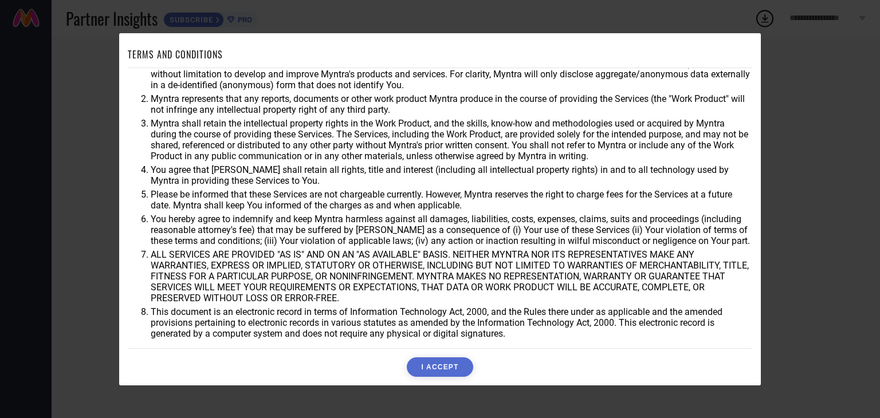
scroll to position [33, 0]
click at [442, 379] on div "TERMS AND CONDITIONS You agree that Myntra may use aggregate and anonymized dat…" at bounding box center [440, 209] width 642 height 352
click at [445, 361] on button "I ACCEPT" at bounding box center [440, 366] width 66 height 19
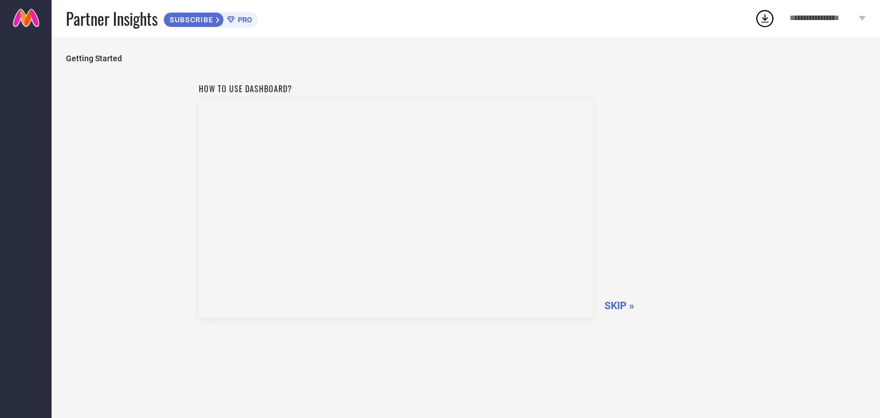
click at [628, 308] on span "SKIP »" at bounding box center [619, 306] width 30 height 12
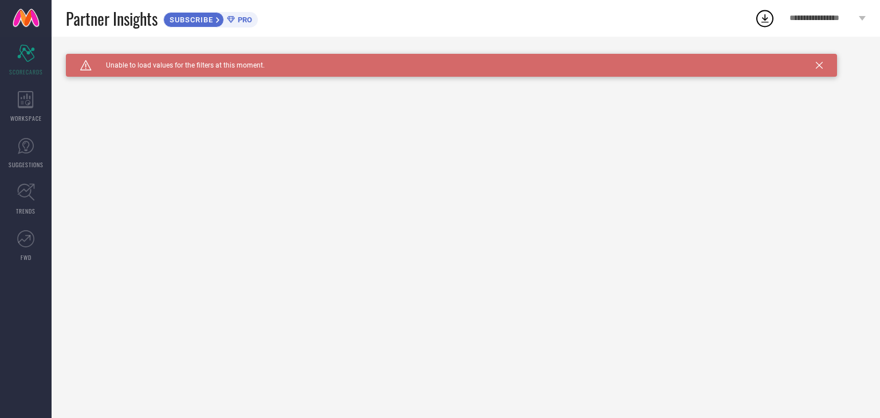
click at [819, 67] on icon at bounding box center [819, 65] width 7 height 7
